Goal: Information Seeking & Learning: Find specific fact

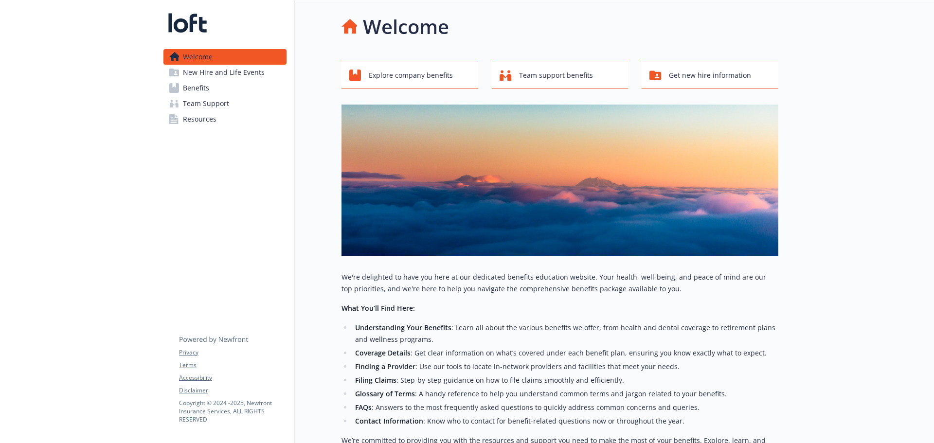
click at [217, 99] on span "Team Support" at bounding box center [206, 104] width 46 height 16
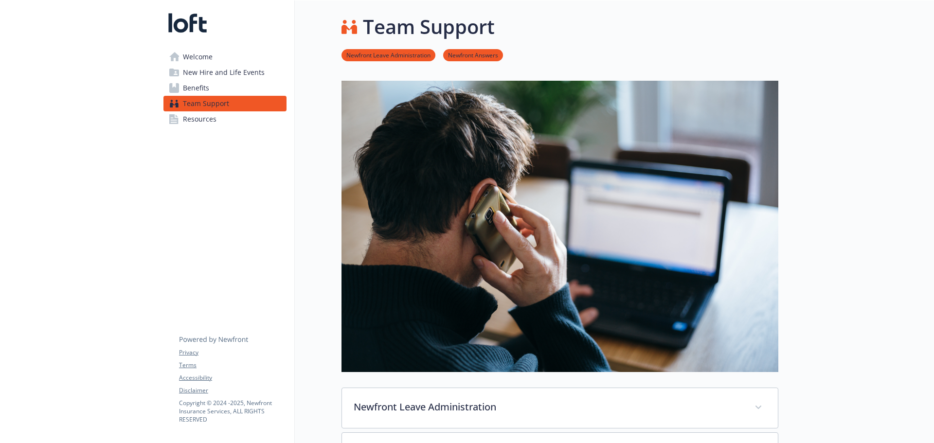
click at [207, 121] on span "Resources" at bounding box center [200, 119] width 34 height 16
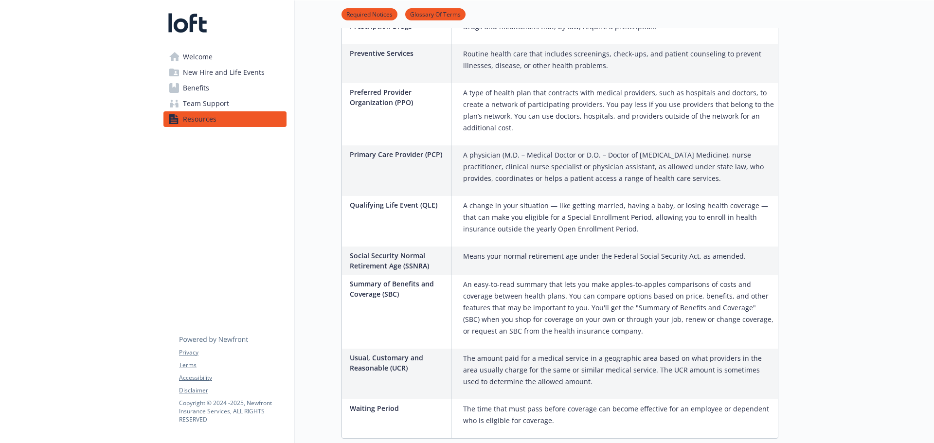
scroll to position [1915, 0]
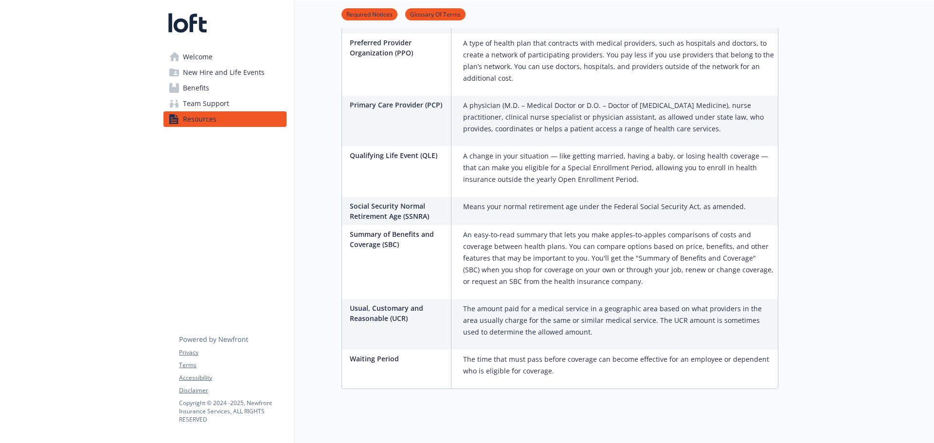
click at [226, 100] on span "Team Support" at bounding box center [206, 104] width 46 height 16
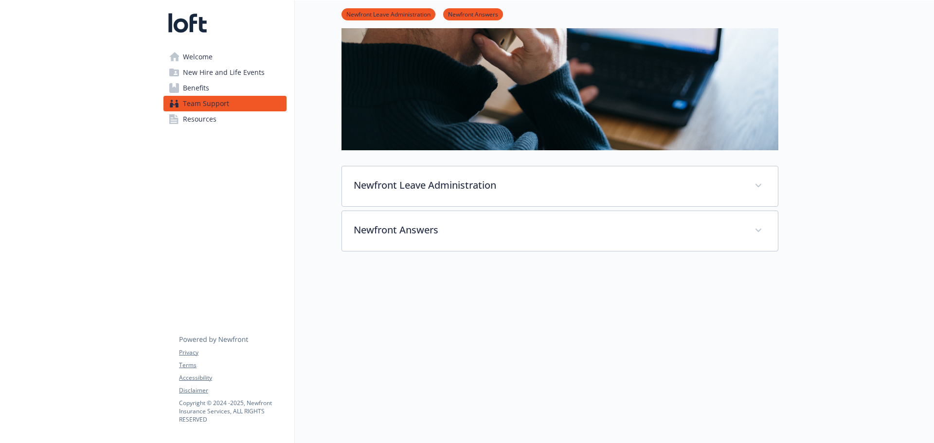
click at [201, 84] on span "Benefits" at bounding box center [196, 88] width 26 height 16
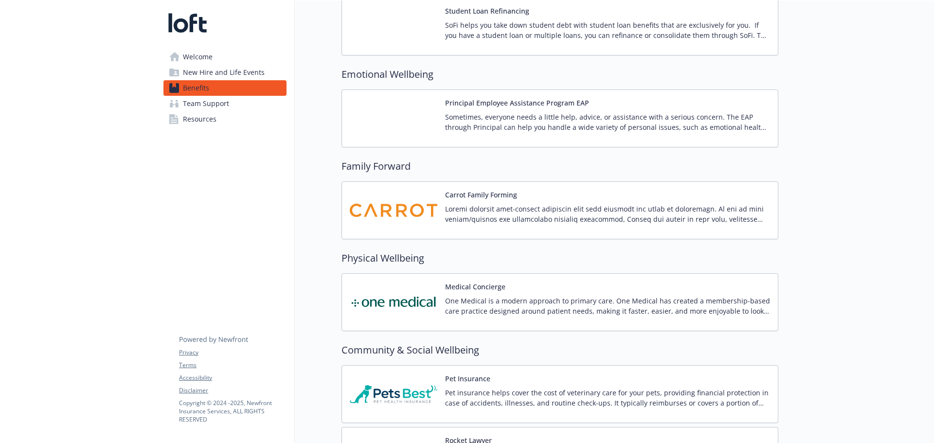
scroll to position [2017, 0]
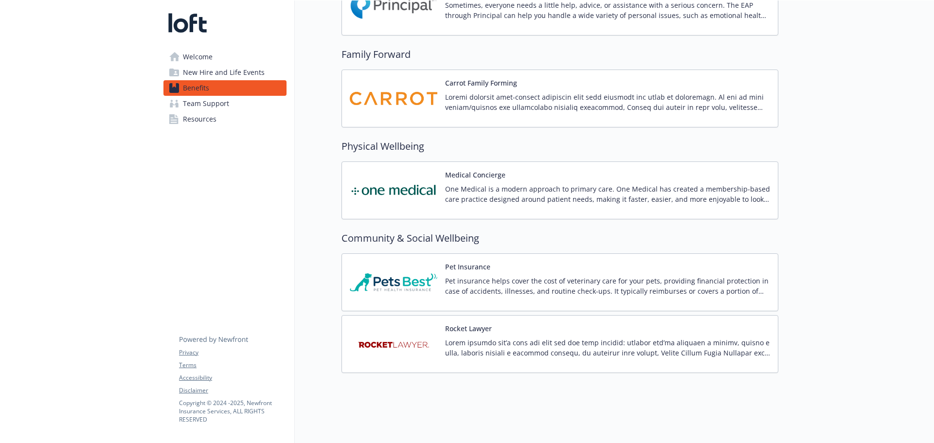
click at [214, 72] on span "New Hire and Life Events" at bounding box center [224, 73] width 82 height 16
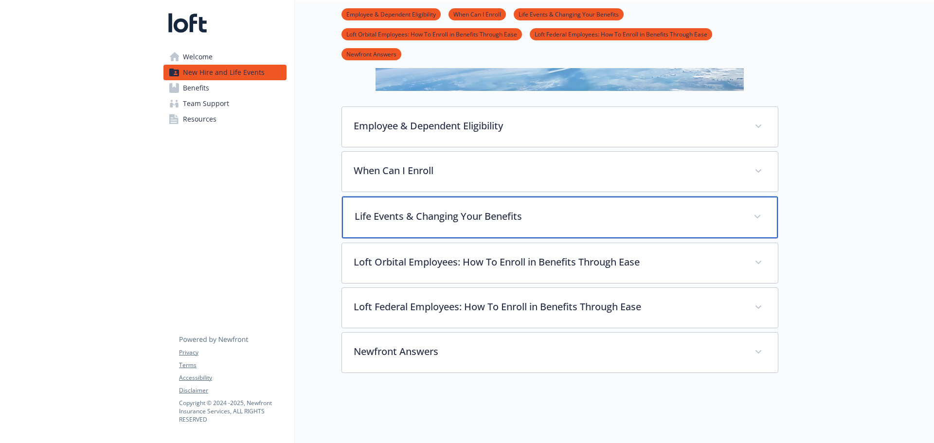
scroll to position [196, 0]
click at [462, 209] on p "Life Events & Changing Your Benefits" at bounding box center [548, 216] width 387 height 15
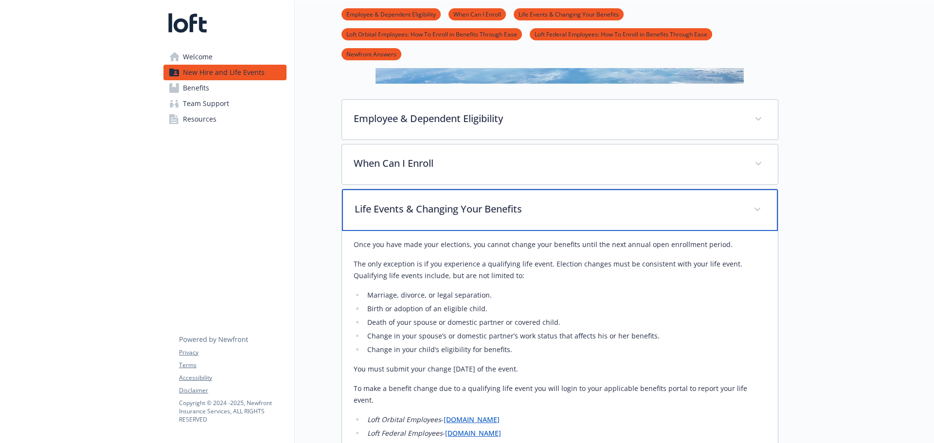
click at [479, 198] on div "Life Events & Changing Your Benefits" at bounding box center [560, 210] width 436 height 42
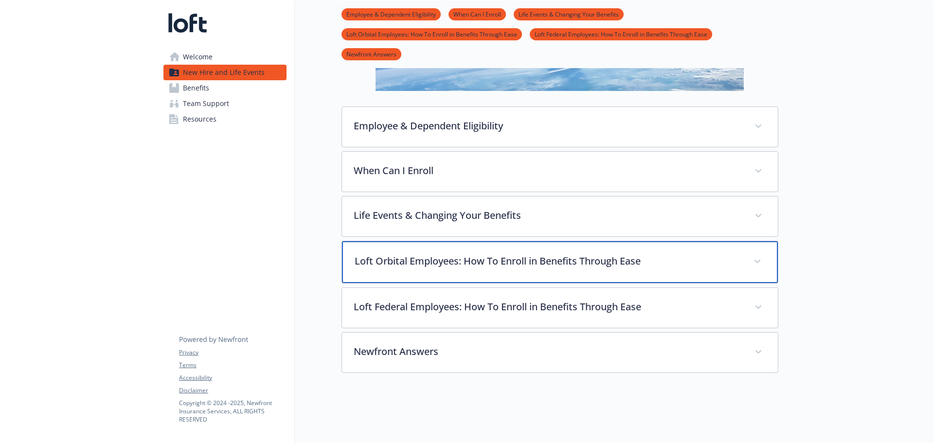
click at [481, 255] on p "Loft Orbital Employees: How To Enroll in Benefits Through Ease" at bounding box center [548, 261] width 387 height 15
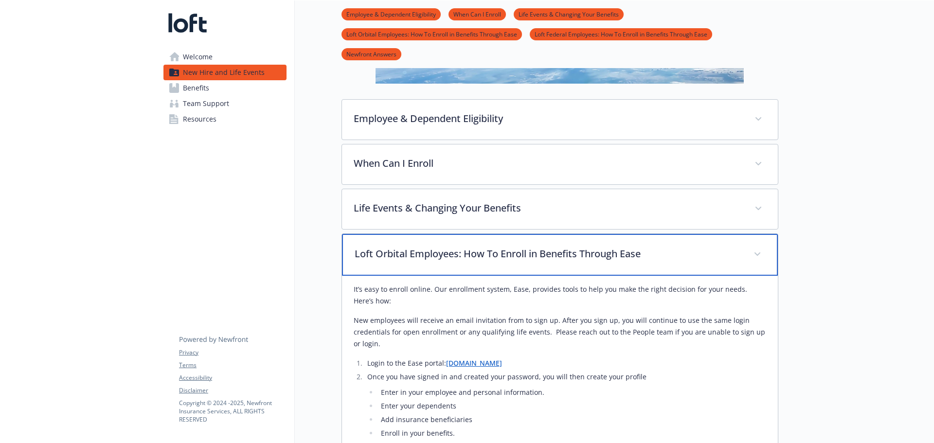
click at [481, 255] on p "Loft Orbital Employees: How To Enroll in Benefits Through Ease" at bounding box center [548, 254] width 387 height 15
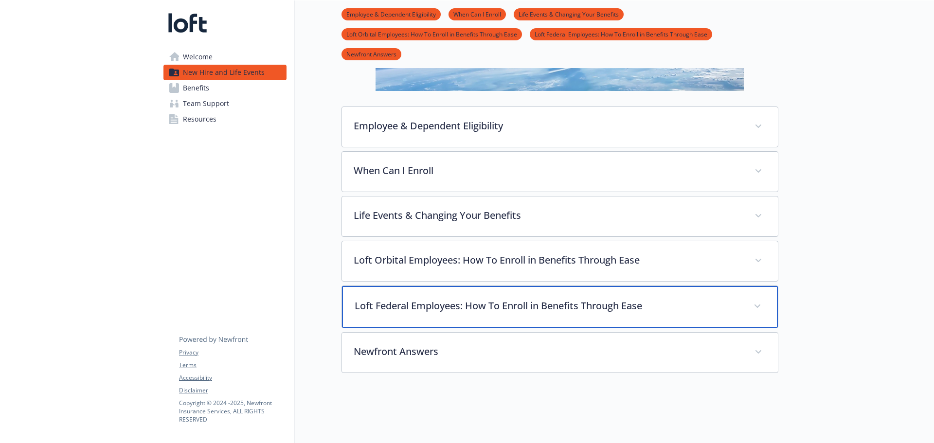
click at [469, 303] on p "Loft Federal Employees: How To Enroll in Benefits Through Ease" at bounding box center [548, 306] width 387 height 15
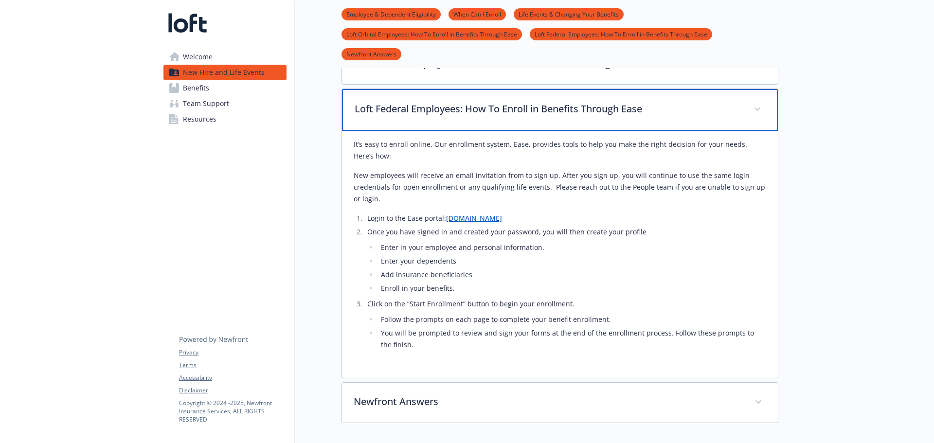
scroll to position [443, 0]
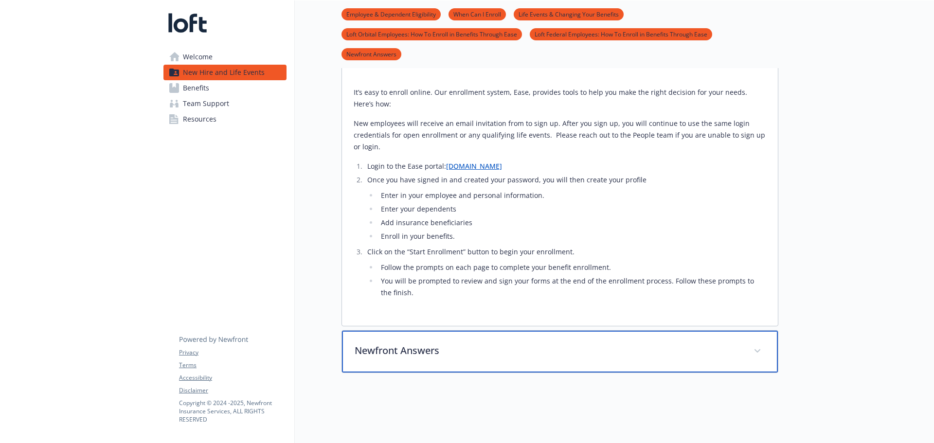
click at [439, 345] on p "Newfront Answers" at bounding box center [548, 350] width 387 height 15
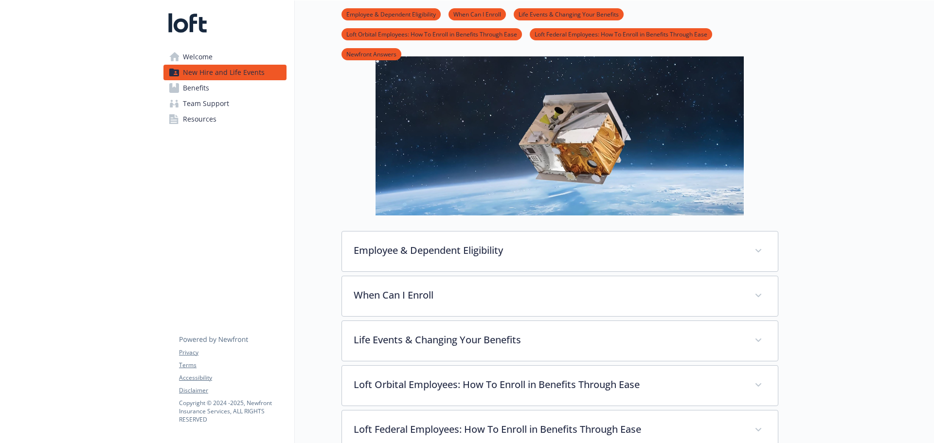
scroll to position [0, 0]
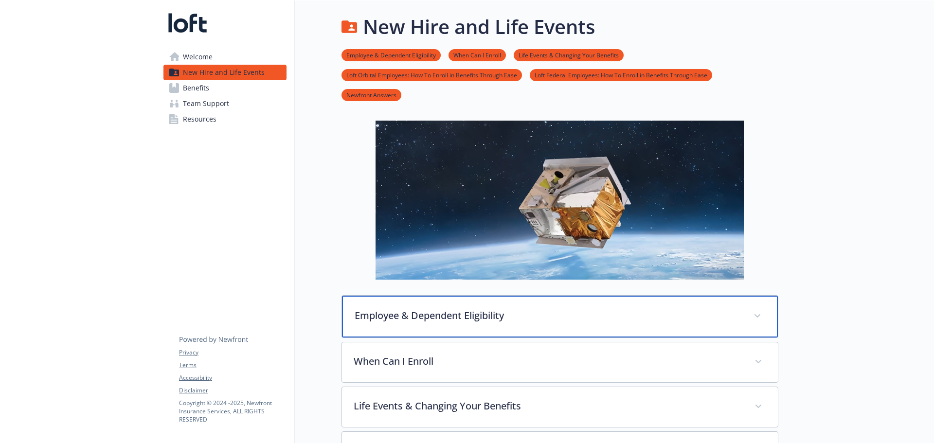
click at [447, 320] on p "Employee & Dependent Eligibility" at bounding box center [548, 315] width 387 height 15
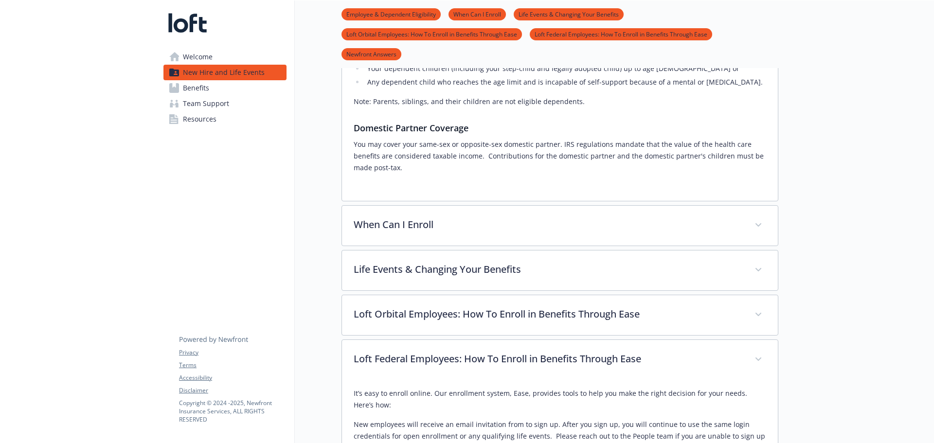
scroll to position [389, 0]
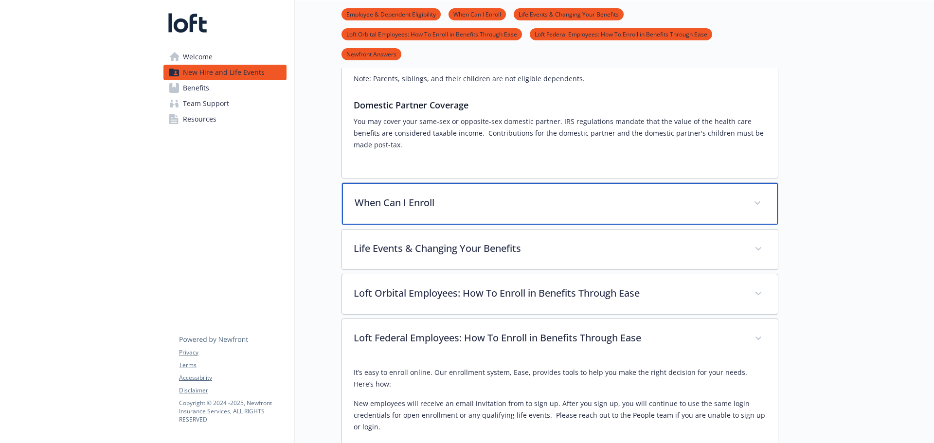
click at [484, 207] on p "When Can I Enroll" at bounding box center [548, 203] width 387 height 15
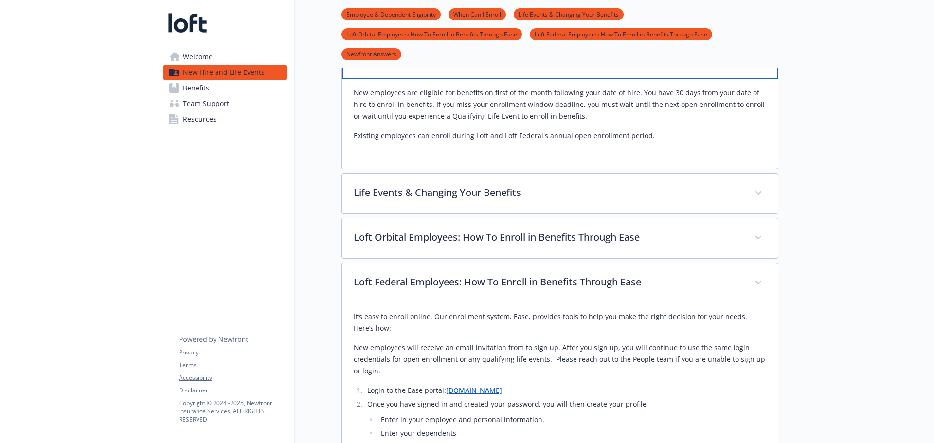
scroll to position [535, 0]
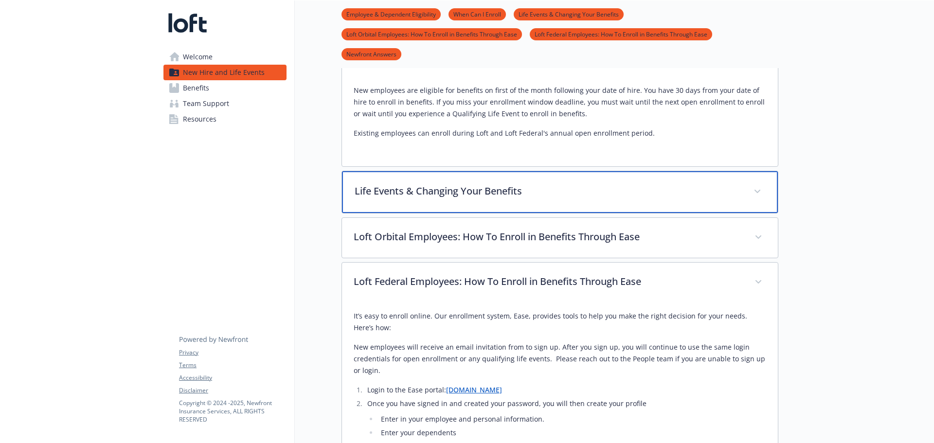
click at [461, 197] on p "Life Events & Changing Your Benefits" at bounding box center [548, 191] width 387 height 15
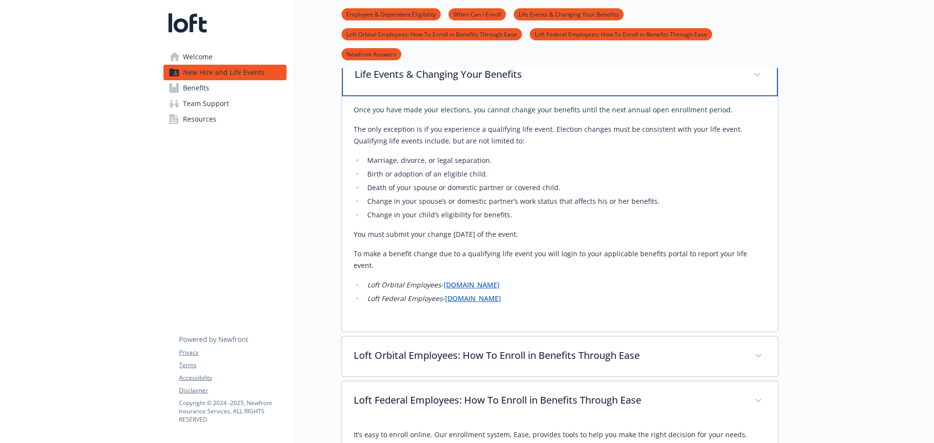
scroll to position [778, 0]
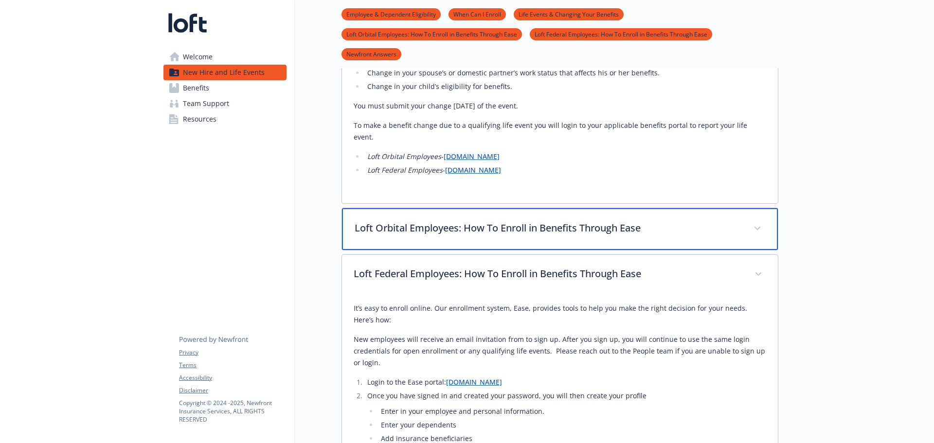
click at [470, 227] on div "Loft Orbital Employees: How To Enroll in Benefits Through Ease" at bounding box center [560, 229] width 436 height 42
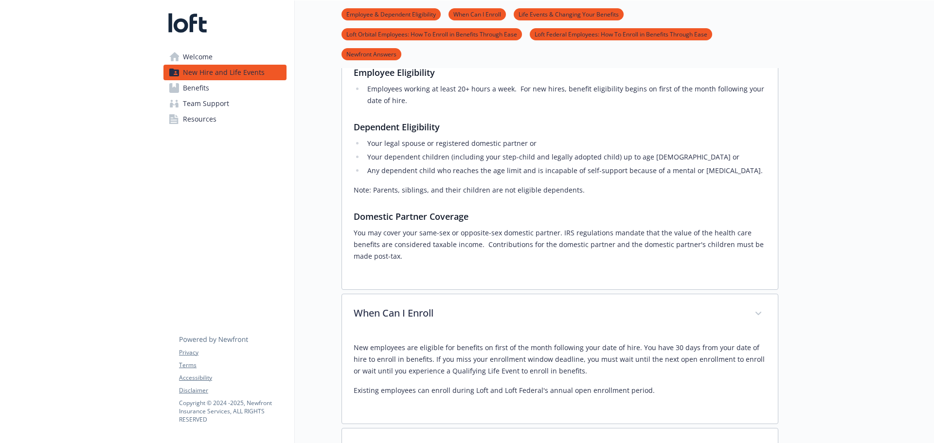
scroll to position [0, 0]
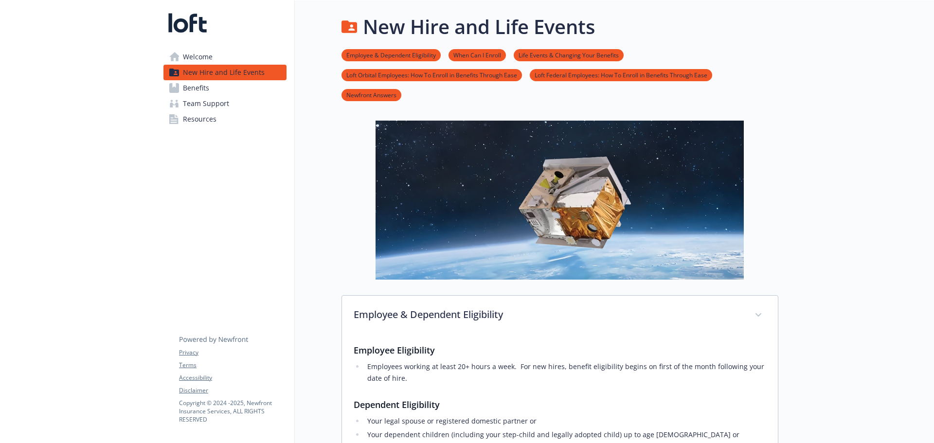
click at [210, 56] on span "Welcome" at bounding box center [198, 57] width 30 height 16
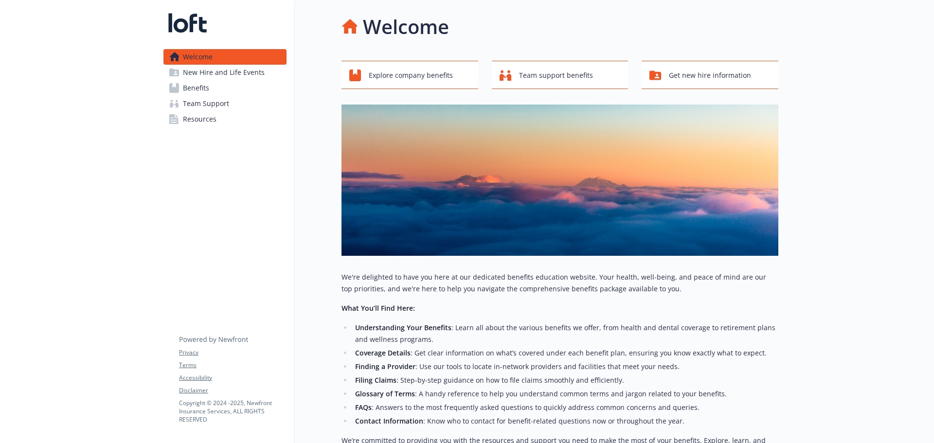
click at [215, 71] on span "New Hire and Life Events" at bounding box center [224, 73] width 82 height 16
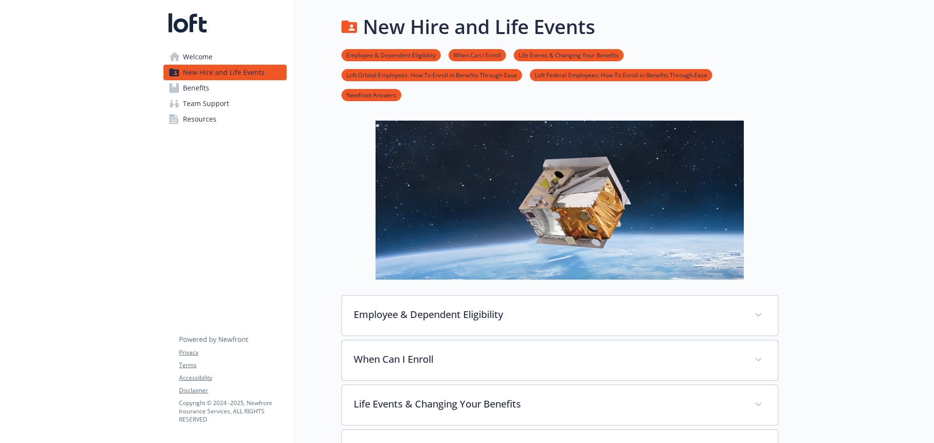
click at [196, 91] on span "Benefits" at bounding box center [196, 88] width 26 height 16
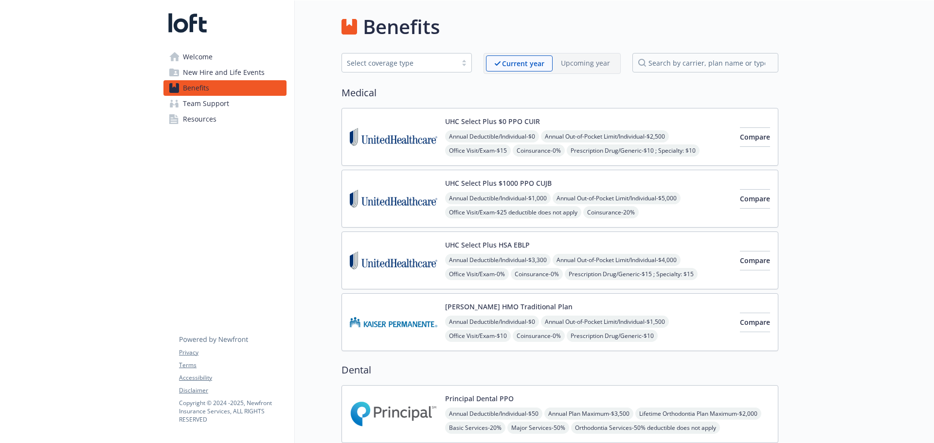
click at [203, 103] on span "Team Support" at bounding box center [206, 104] width 46 height 16
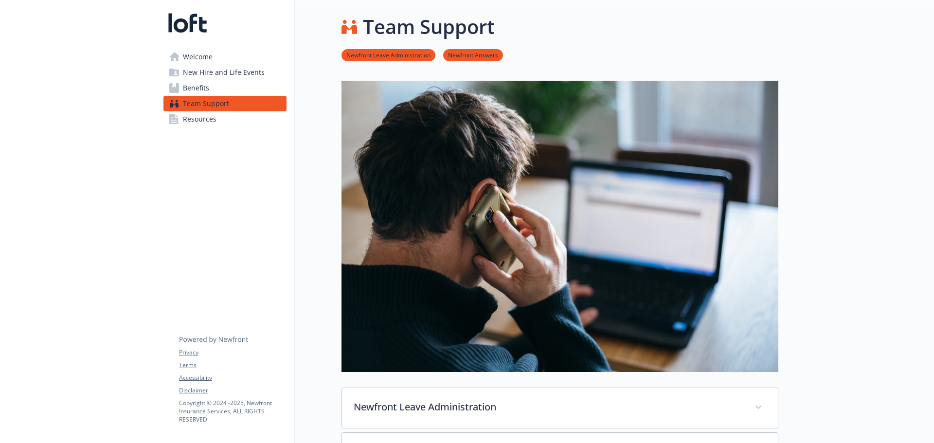
click at [203, 118] on span "Resources" at bounding box center [200, 119] width 34 height 16
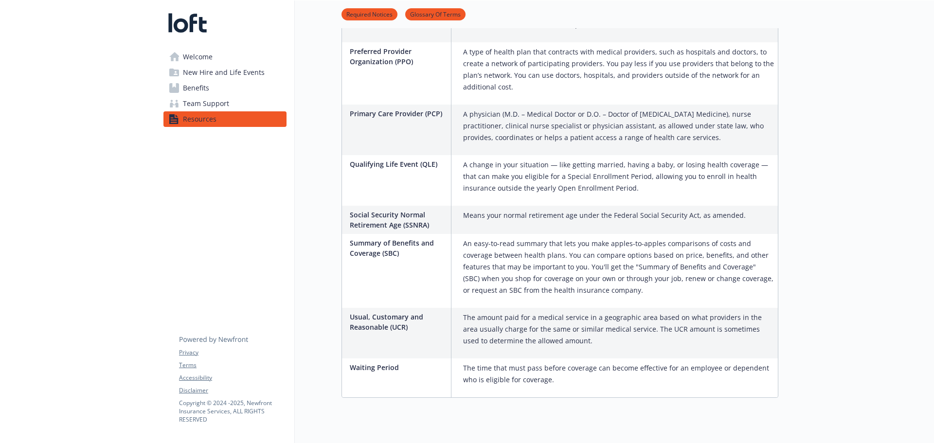
scroll to position [1915, 0]
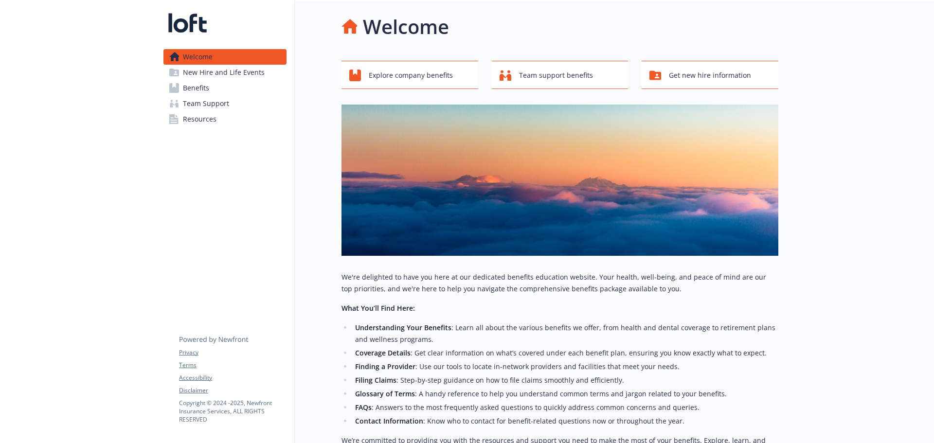
click at [207, 83] on span "Benefits" at bounding box center [196, 88] width 26 height 16
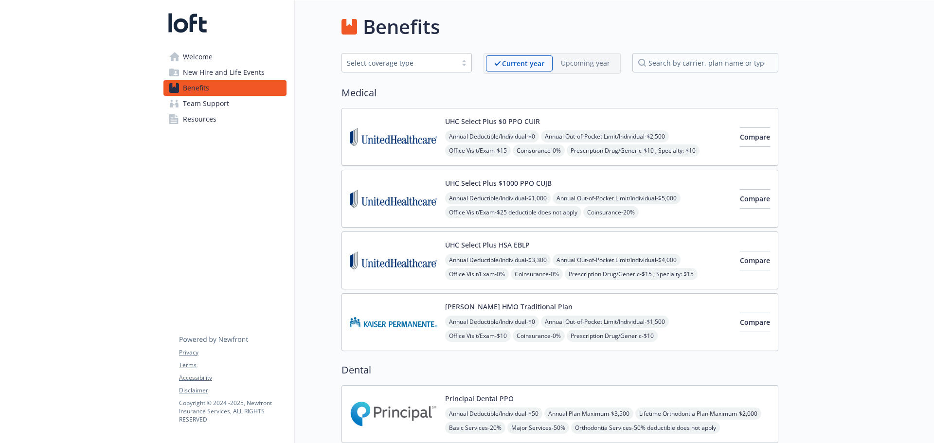
click at [370, 131] on img at bounding box center [394, 136] width 88 height 41
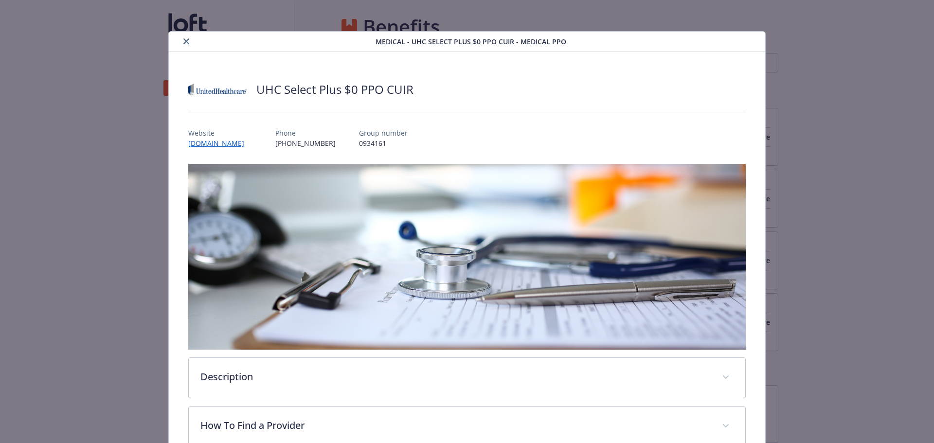
scroll to position [29, 0]
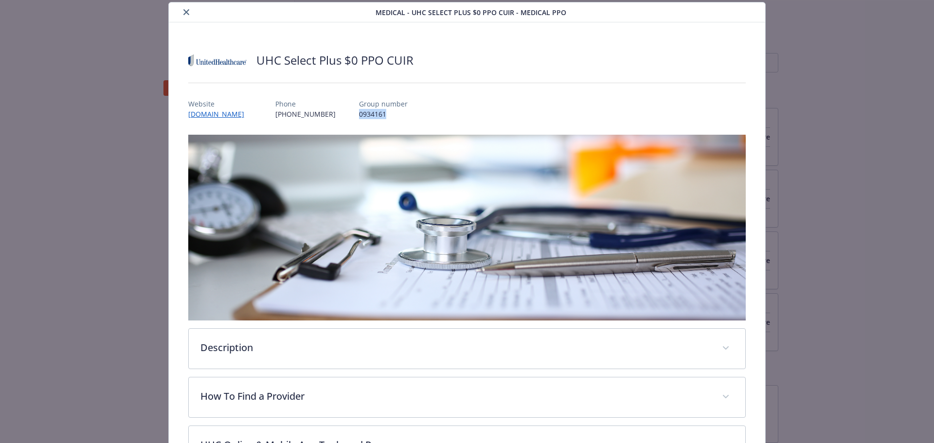
drag, startPoint x: 367, startPoint y: 113, endPoint x: 345, endPoint y: 113, distance: 21.4
click at [359, 113] on p "0934161" at bounding box center [383, 114] width 49 height 10
copy p "0934161"
click at [186, 14] on icon "close" at bounding box center [186, 12] width 6 height 6
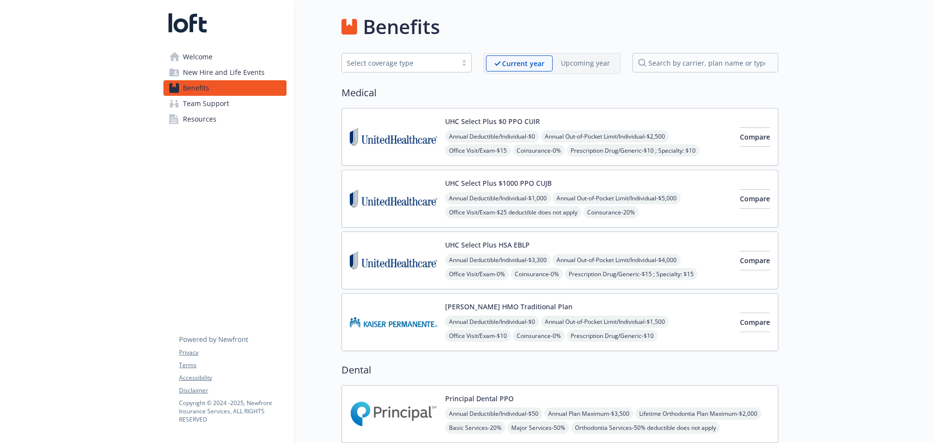
click at [469, 200] on span "Annual Deductible/Individual - $1,000" at bounding box center [498, 198] width 106 height 12
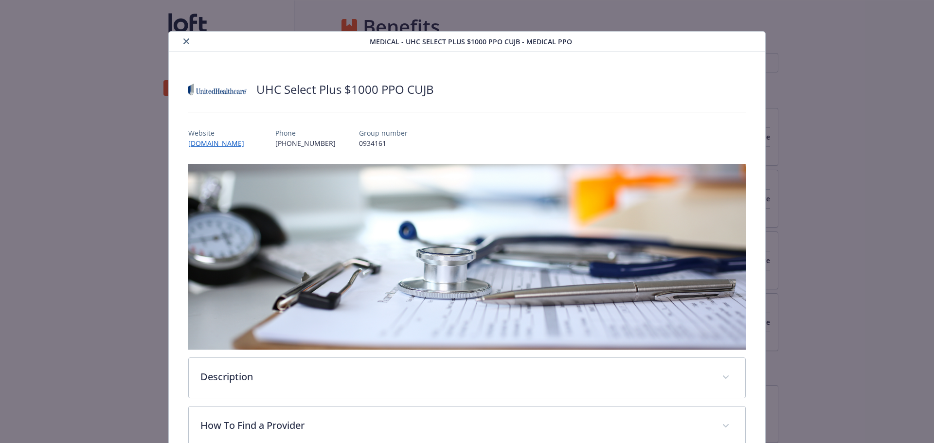
scroll to position [29, 0]
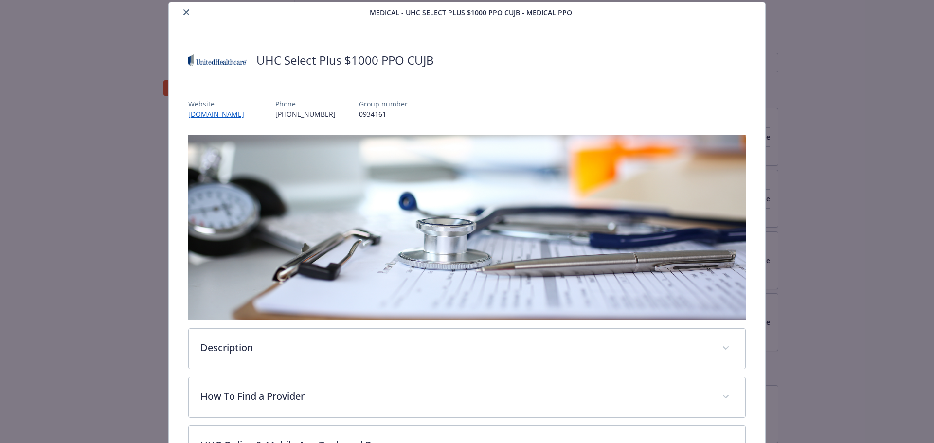
drag, startPoint x: 184, startPoint y: 7, endPoint x: 281, endPoint y: 125, distance: 152.1
click at [184, 7] on button "close" at bounding box center [186, 12] width 12 height 12
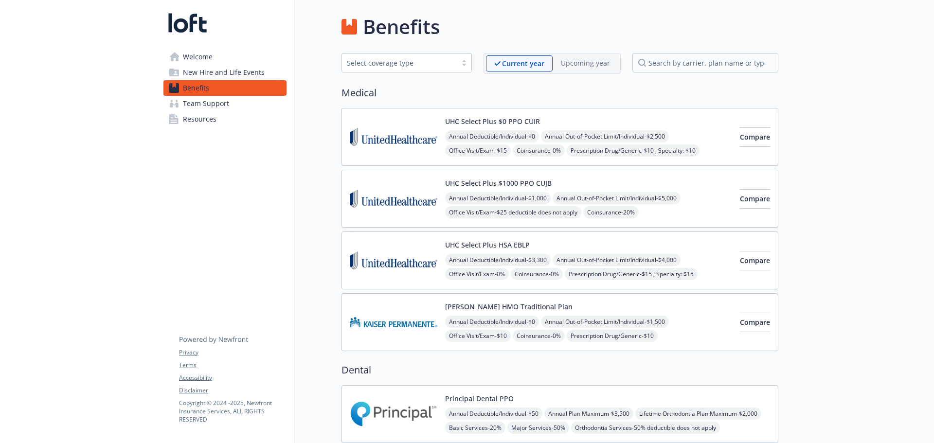
click at [390, 256] on img at bounding box center [394, 260] width 88 height 41
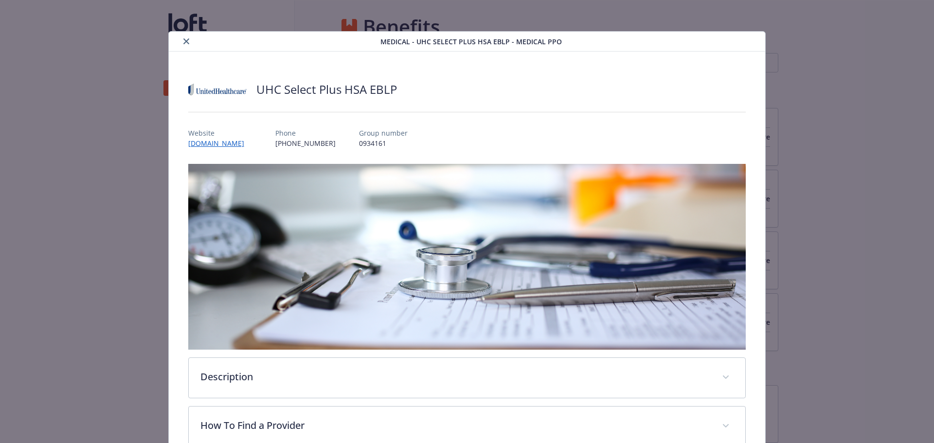
scroll to position [29, 0]
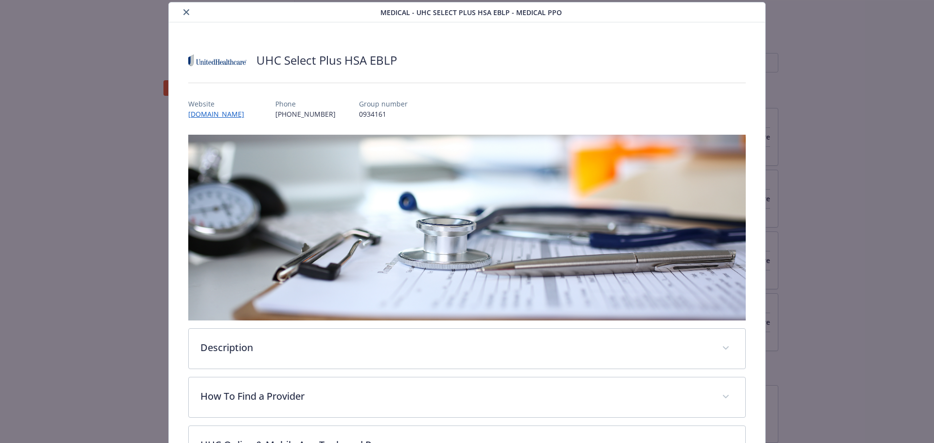
click at [183, 12] on icon "close" at bounding box center [186, 12] width 6 height 6
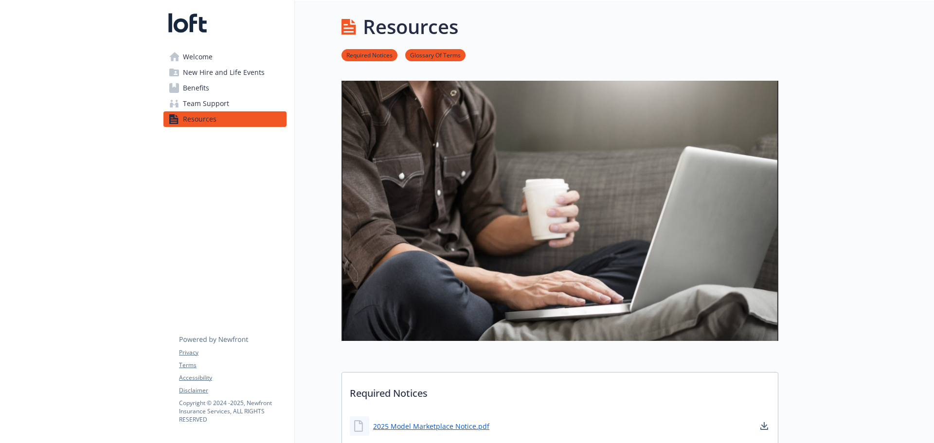
scroll to position [1915, 0]
